Goal: Navigation & Orientation: Find specific page/section

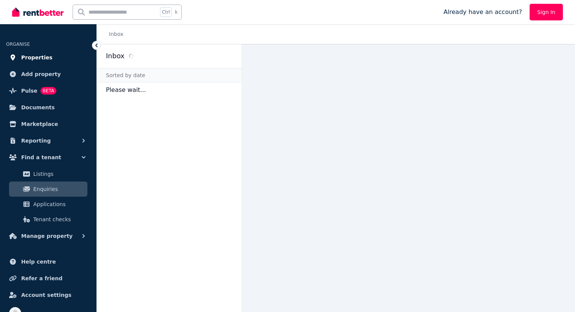
click at [37, 60] on span "Properties" at bounding box center [36, 57] width 31 height 9
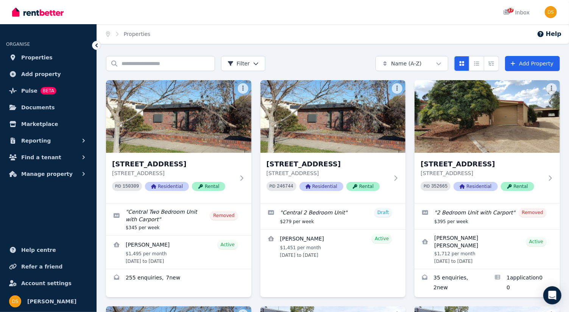
scroll to position [138, 0]
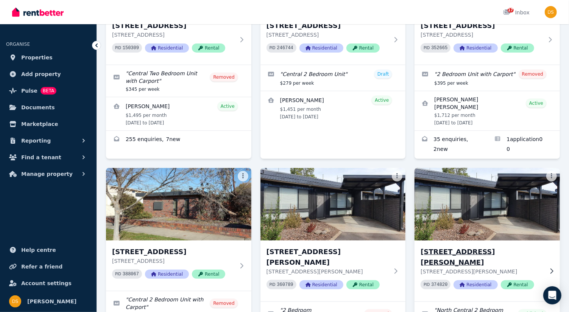
click at [503, 191] on img at bounding box center [487, 204] width 152 height 76
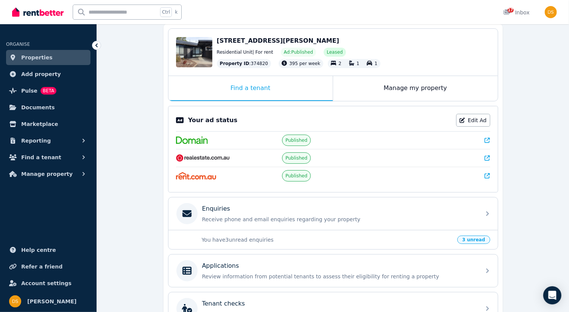
scroll to position [75, 0]
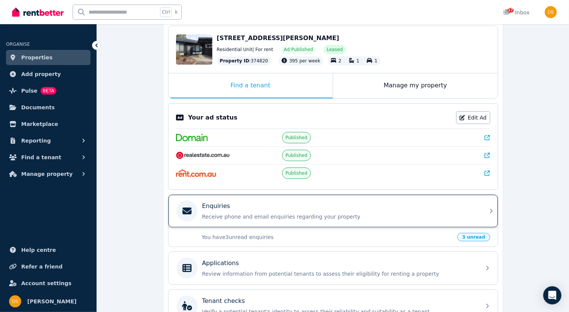
click at [488, 211] on icon at bounding box center [490, 211] width 9 height 9
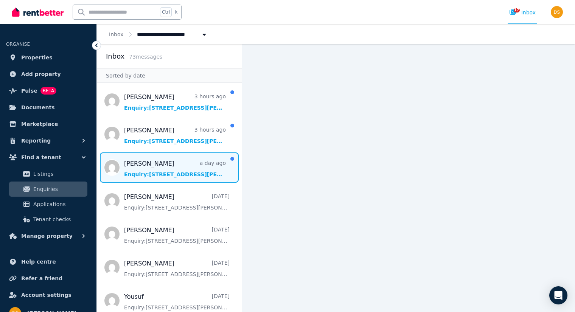
click at [164, 171] on span "Message list" at bounding box center [169, 167] width 145 height 30
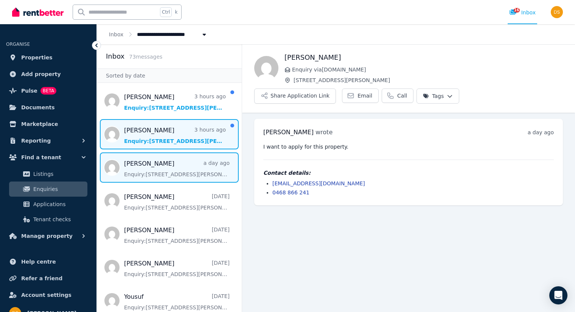
click at [162, 140] on span "Message list" at bounding box center [169, 134] width 145 height 30
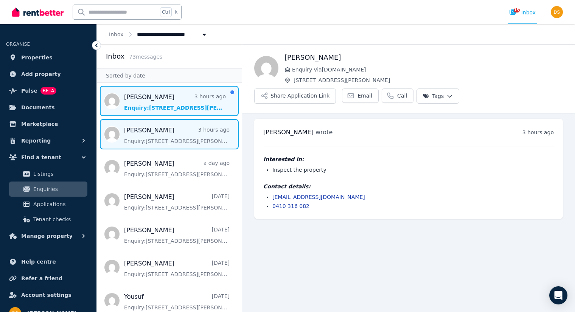
click at [167, 103] on span "Message list" at bounding box center [169, 101] width 145 height 30
